Goal: Obtain resource: Download file/media

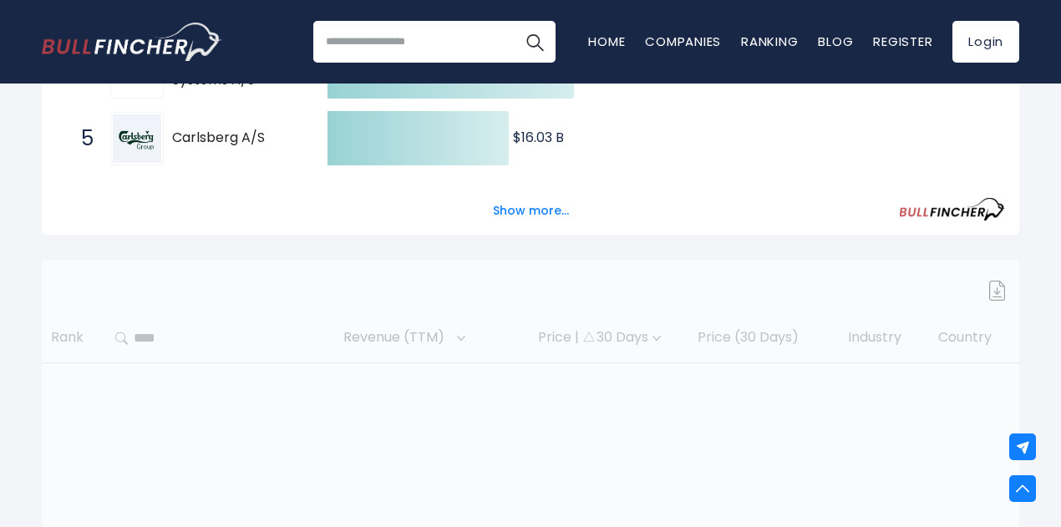
scroll to position [571, 0]
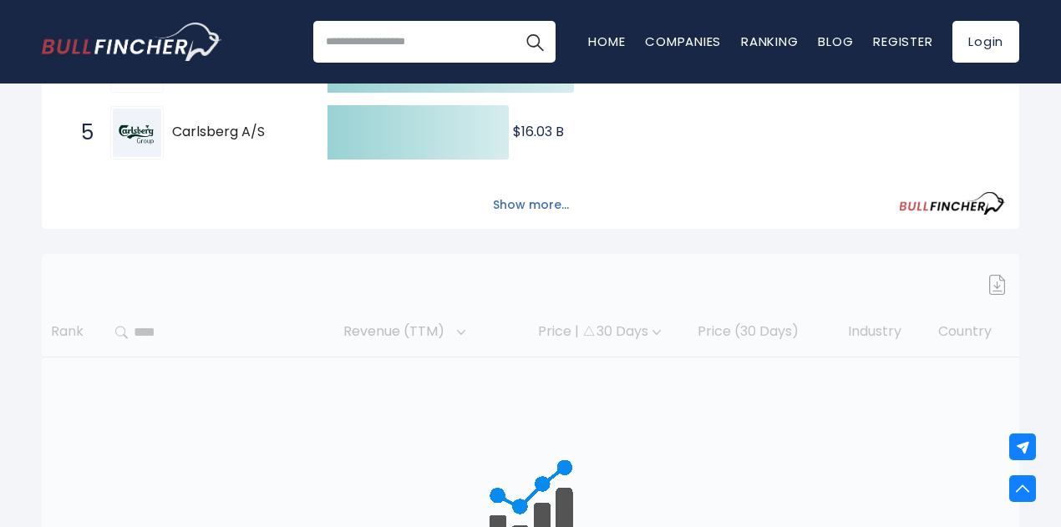
click at [535, 216] on button "Show more..." at bounding box center [531, 205] width 96 height 28
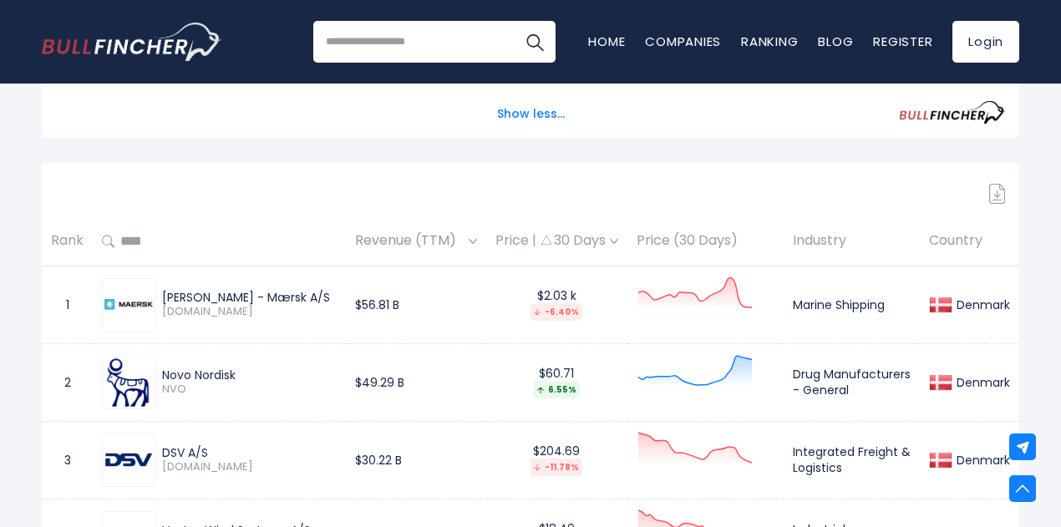
scroll to position [992, 0]
click at [1003, 200] on img at bounding box center [997, 193] width 17 height 20
click at [817, 227] on link "Sign in" at bounding box center [817, 223] width 35 height 16
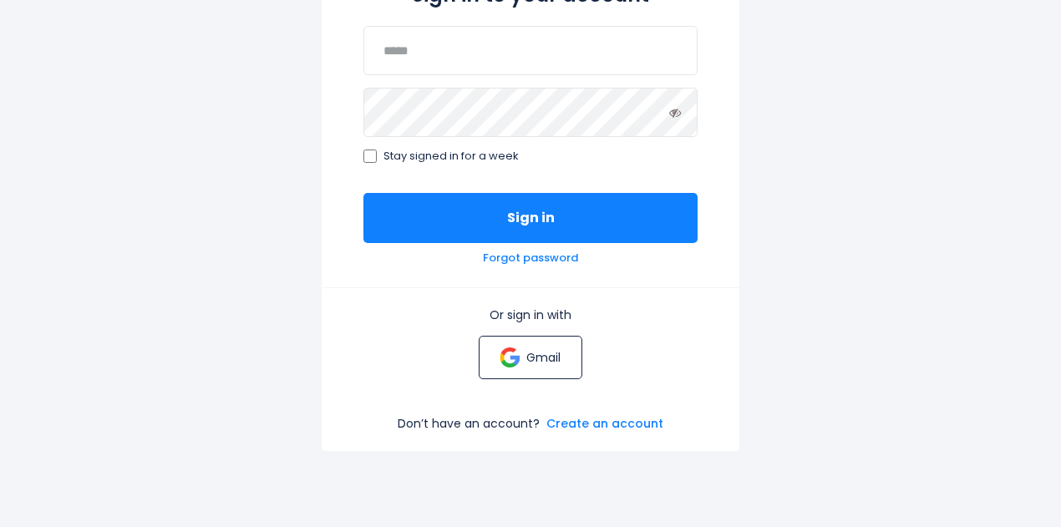
scroll to position [243, 0]
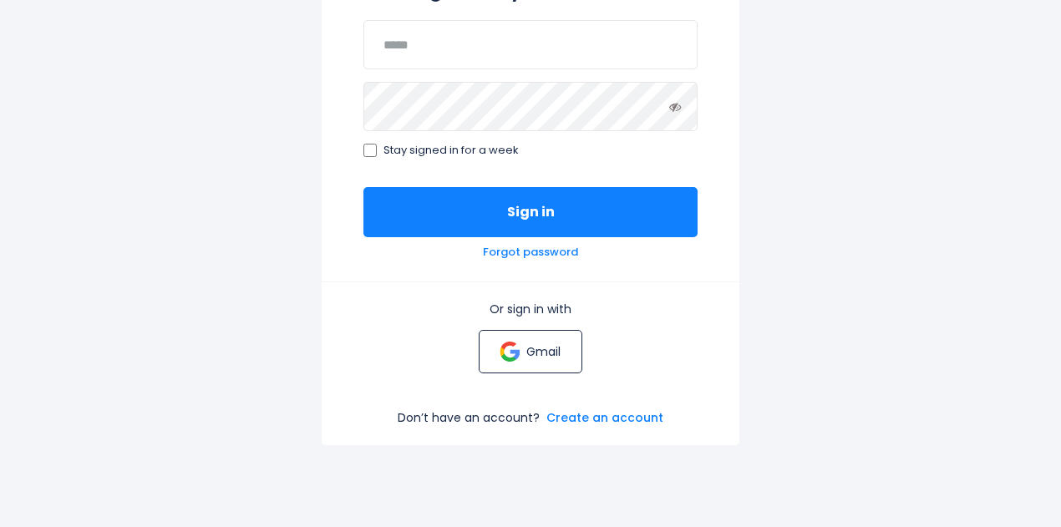
click at [533, 359] on p "Gmail" at bounding box center [543, 351] width 34 height 15
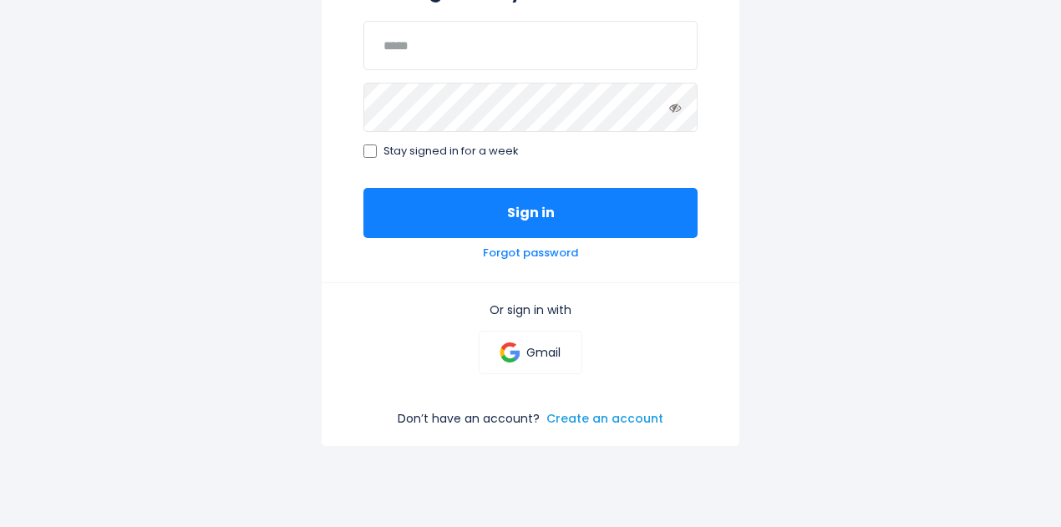
click at [595, 419] on link "Create an account" at bounding box center [604, 418] width 117 height 15
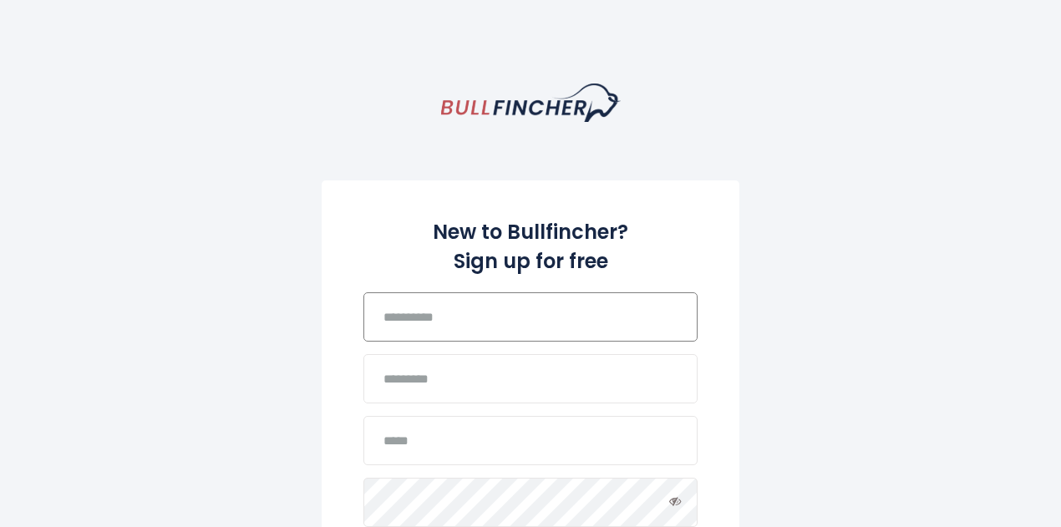
click at [417, 336] on input "text" at bounding box center [530, 316] width 334 height 49
type input "*****"
type input "*"
type input "****"
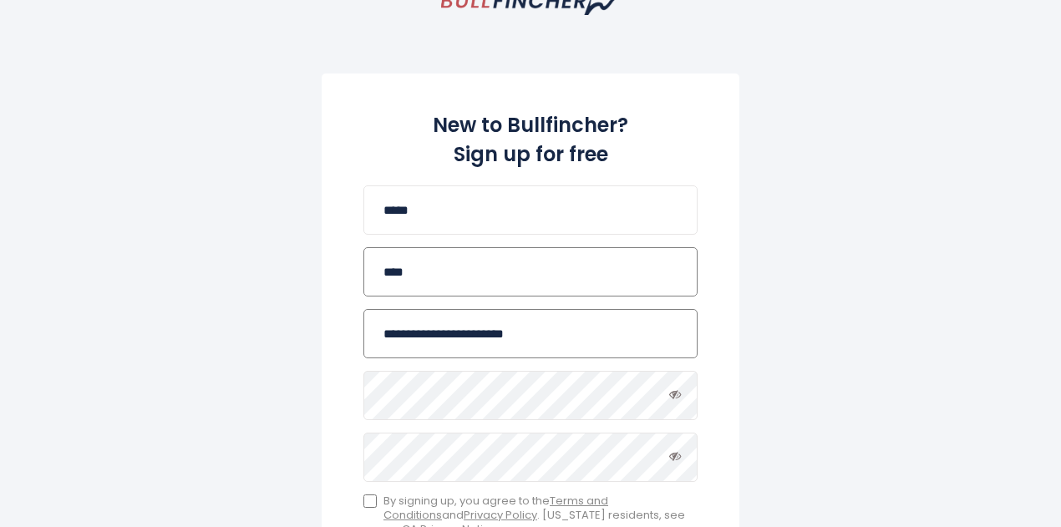
scroll to position [145, 0]
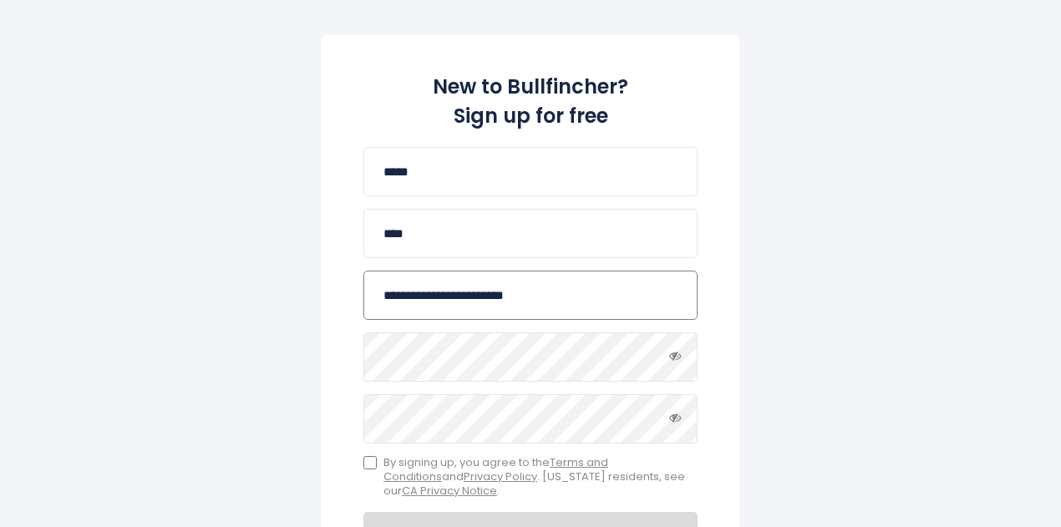
type input "**********"
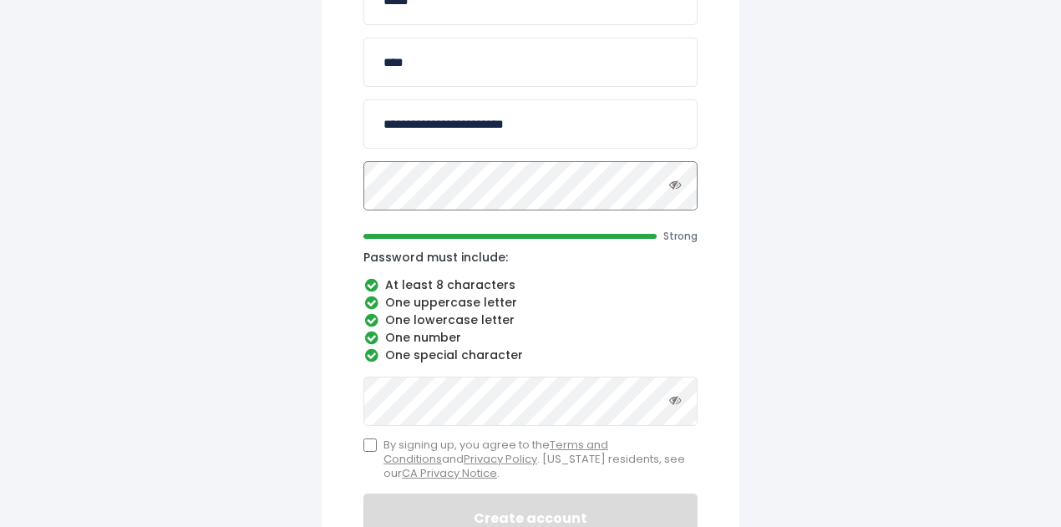
scroll to position [318, 0]
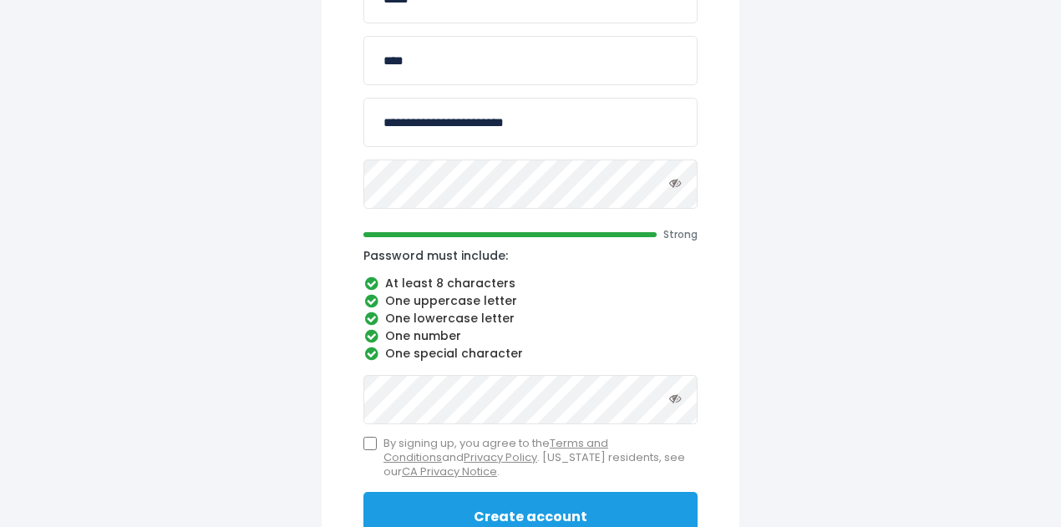
click at [454, 509] on button "Create account" at bounding box center [530, 517] width 334 height 50
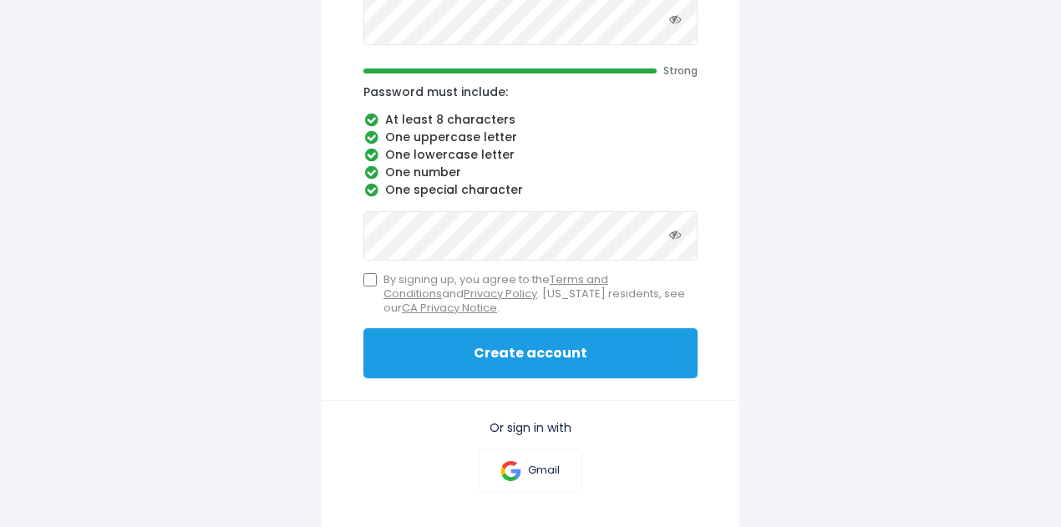
scroll to position [483, 0]
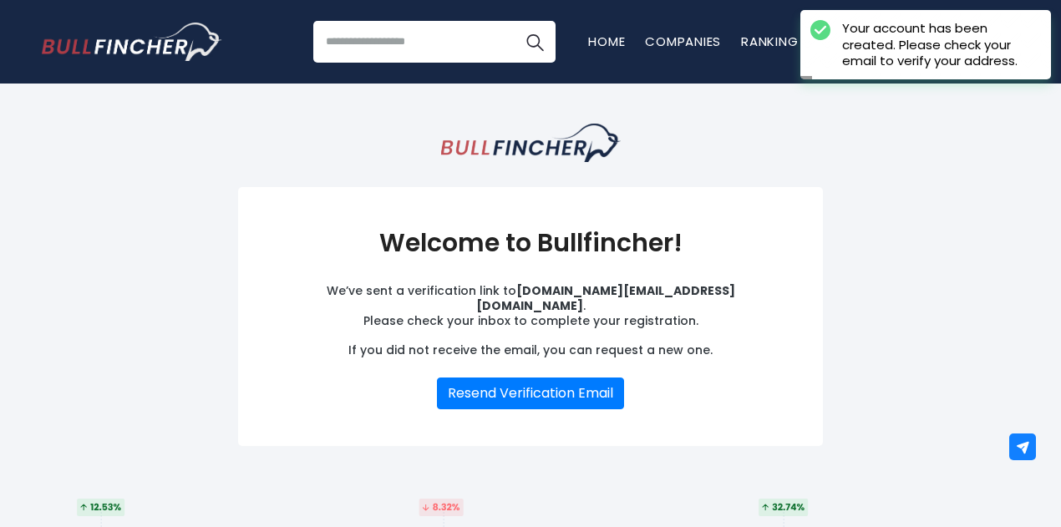
scroll to position [160, 0]
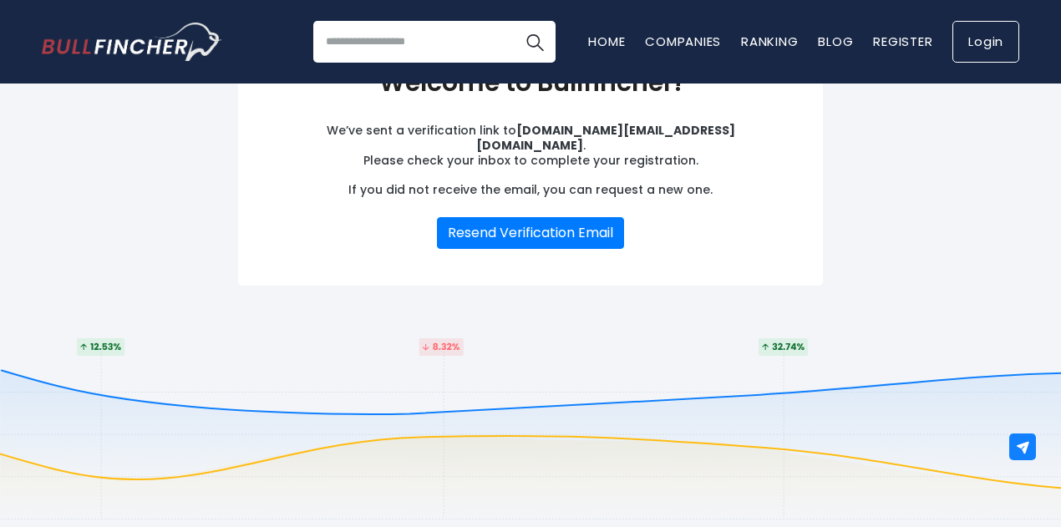
click at [956, 46] on link "Login" at bounding box center [985, 42] width 67 height 42
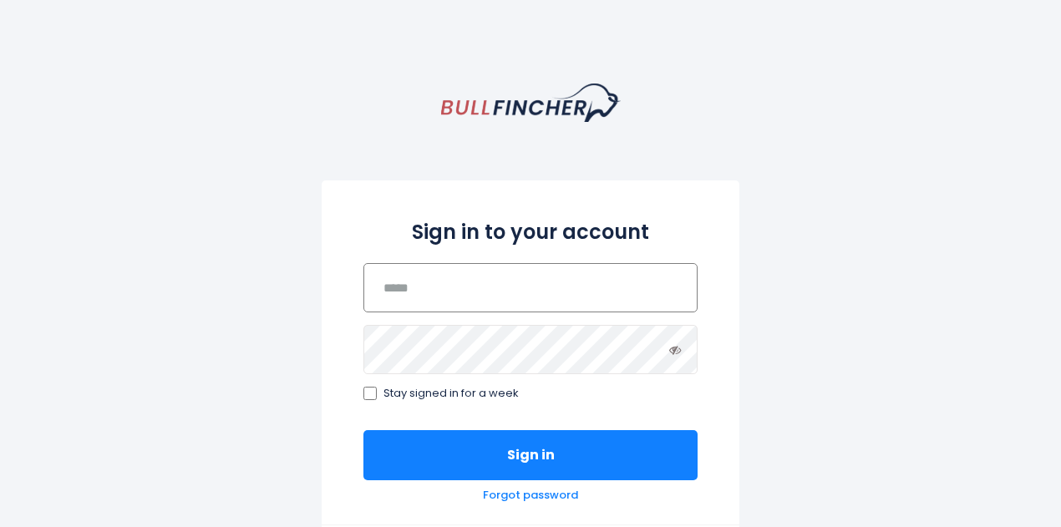
click at [434, 280] on input "email" at bounding box center [530, 287] width 334 height 49
type input "**********"
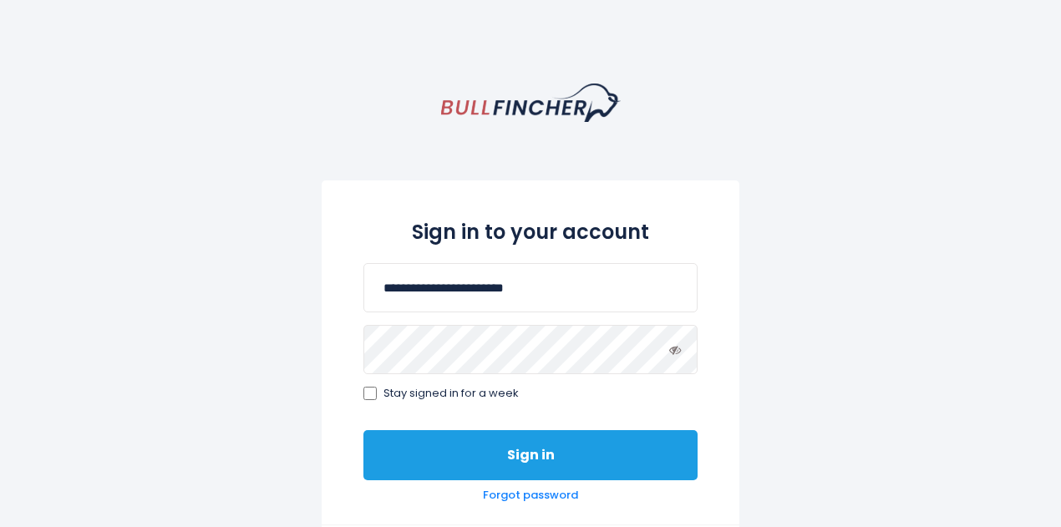
click at [474, 452] on button "Sign in" at bounding box center [530, 455] width 334 height 50
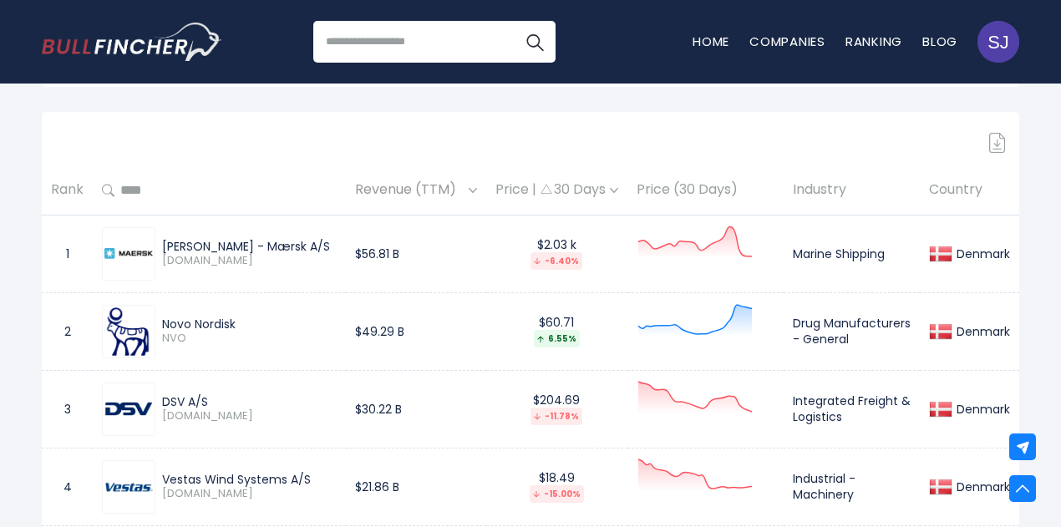
click at [997, 147] on img at bounding box center [997, 143] width 17 height 20
click at [998, 151] on img at bounding box center [997, 143] width 17 height 20
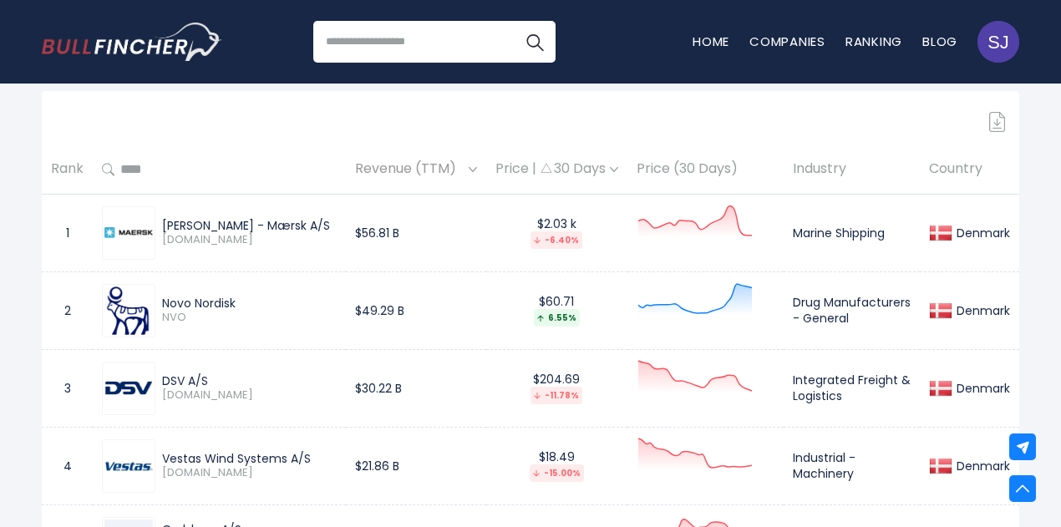
scroll to position [698, 0]
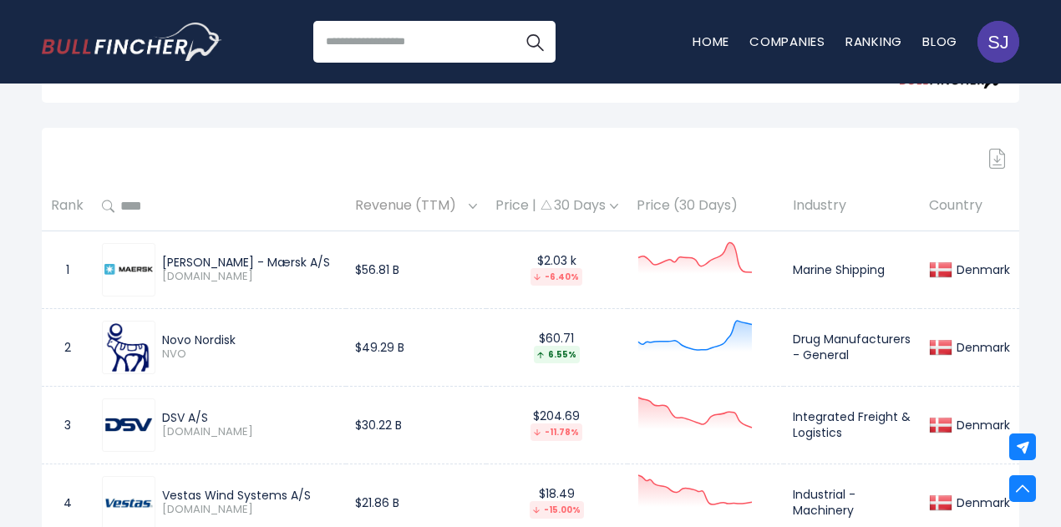
click at [995, 169] on img at bounding box center [997, 159] width 17 height 20
click at [998, 160] on img at bounding box center [997, 159] width 17 height 20
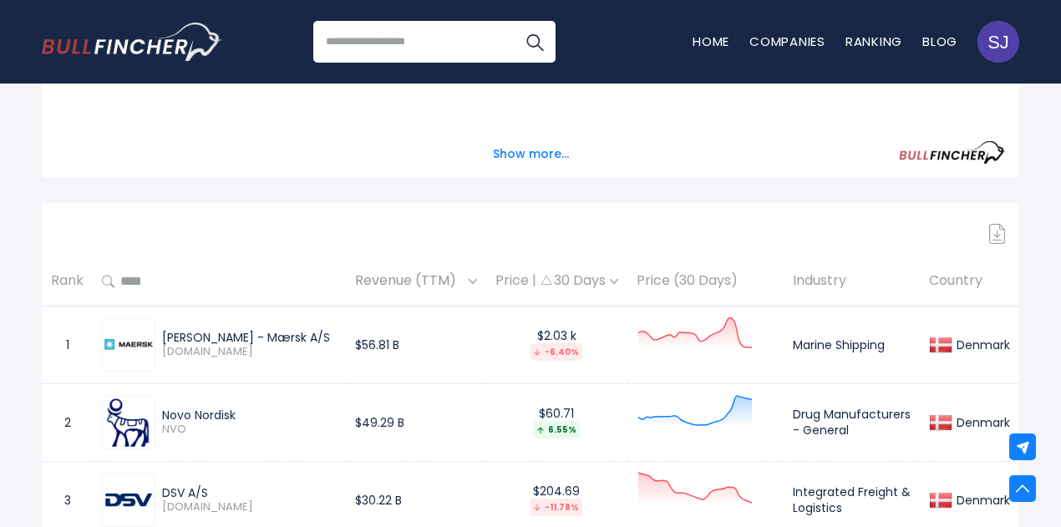
scroll to position [628, 0]
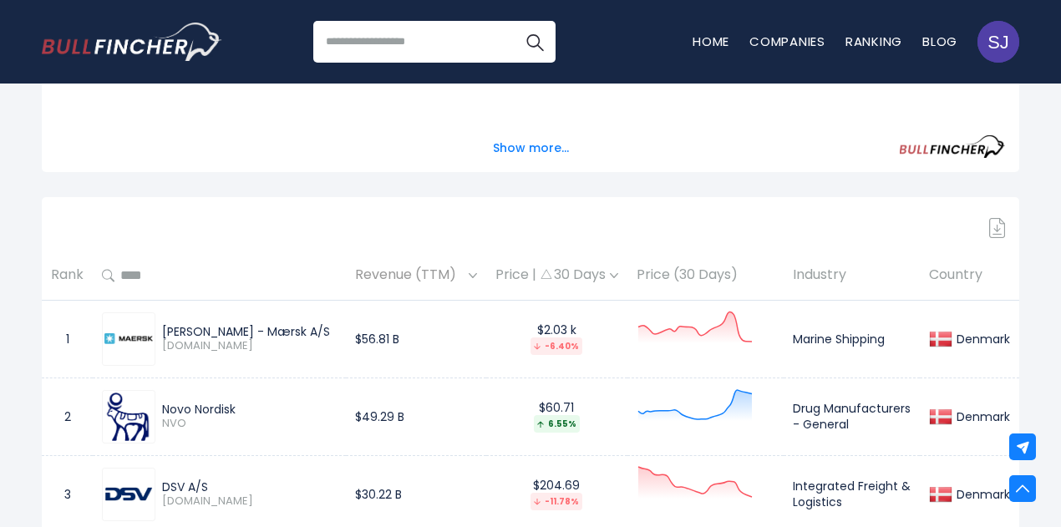
click at [998, 231] on img at bounding box center [997, 228] width 17 height 20
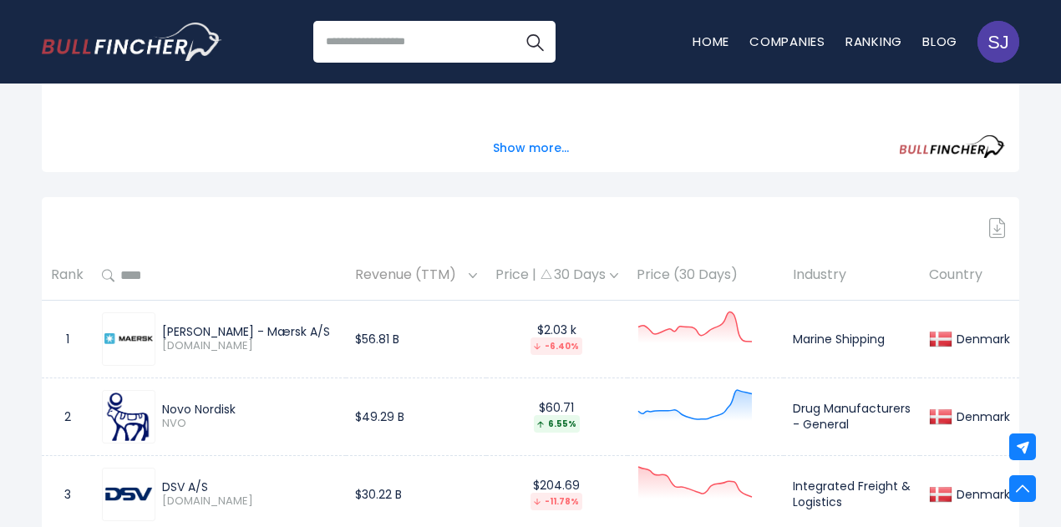
click at [998, 231] on img at bounding box center [997, 228] width 17 height 20
click at [999, 231] on img at bounding box center [997, 228] width 17 height 20
click at [998, 232] on img at bounding box center [997, 228] width 17 height 20
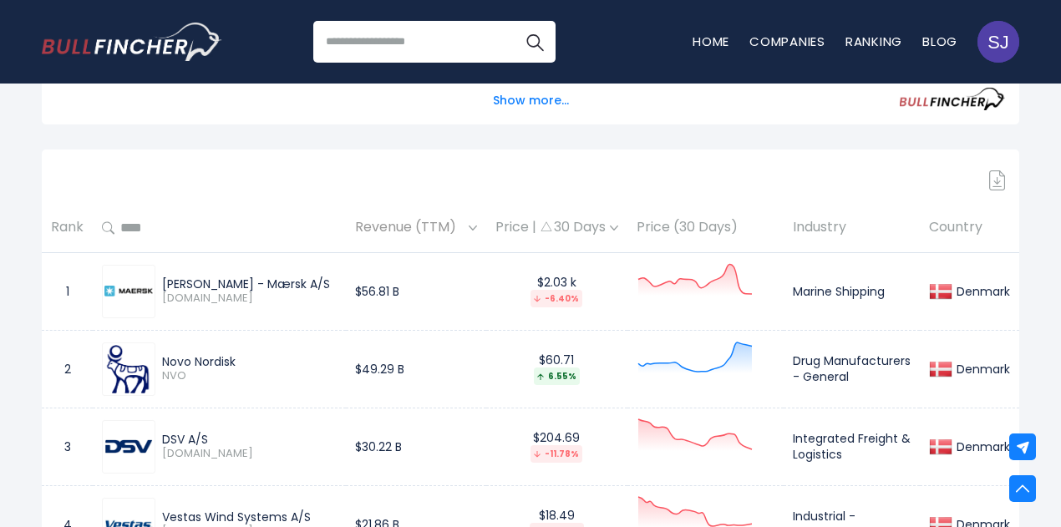
scroll to position [677, 0]
click at [993, 188] on img at bounding box center [997, 180] width 17 height 20
click at [998, 181] on img at bounding box center [997, 180] width 17 height 20
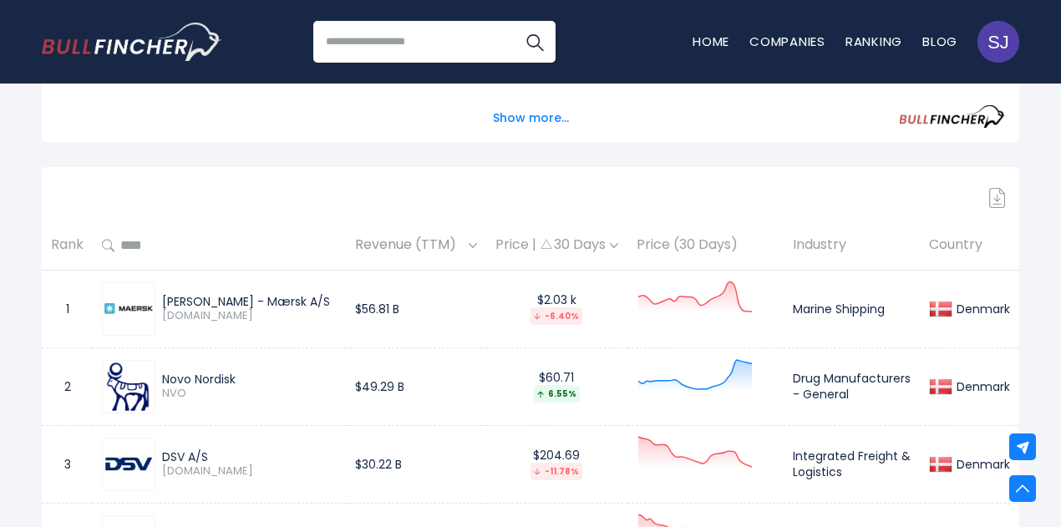
scroll to position [660, 0]
click at [993, 205] on img at bounding box center [997, 196] width 17 height 20
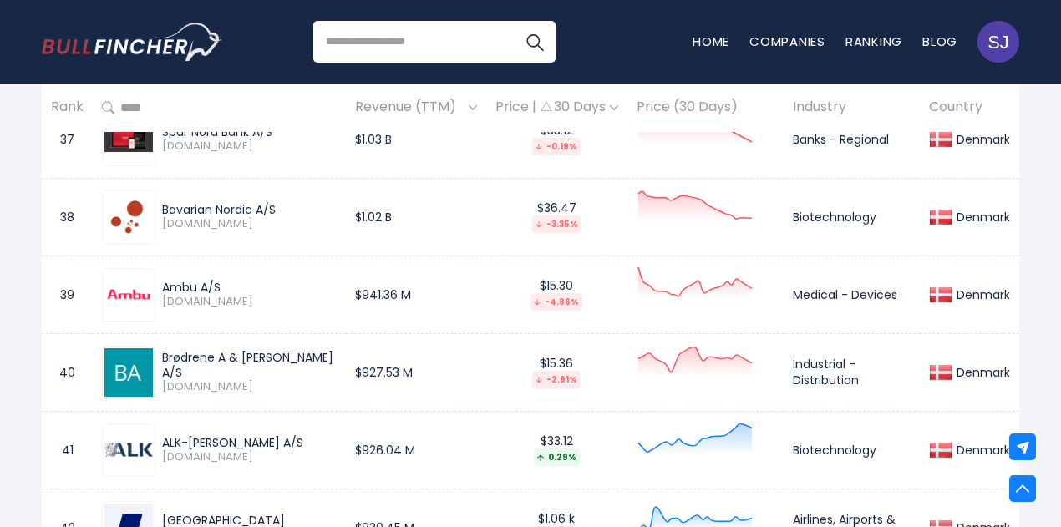
scroll to position [3626, 0]
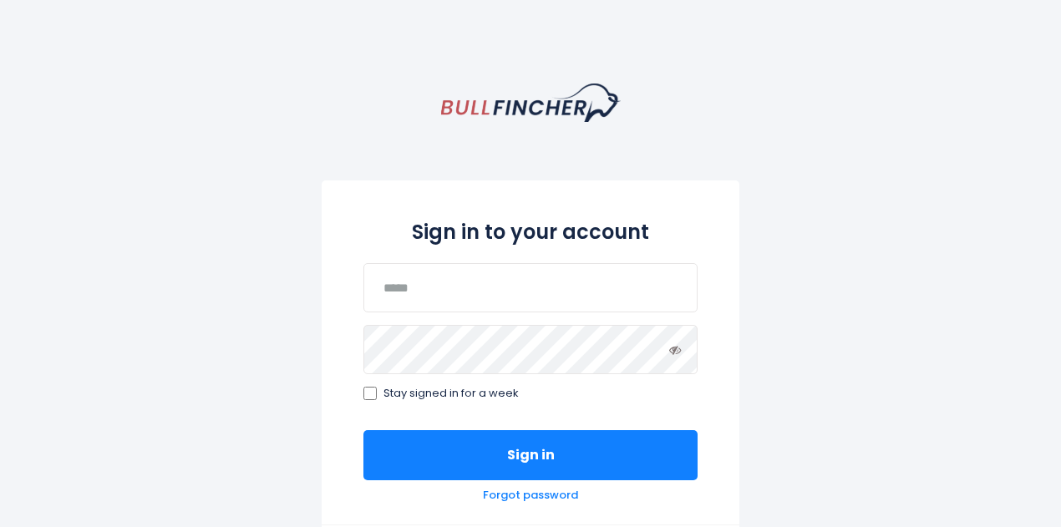
scroll to position [242, 0]
